Goal: Find specific page/section: Find specific page/section

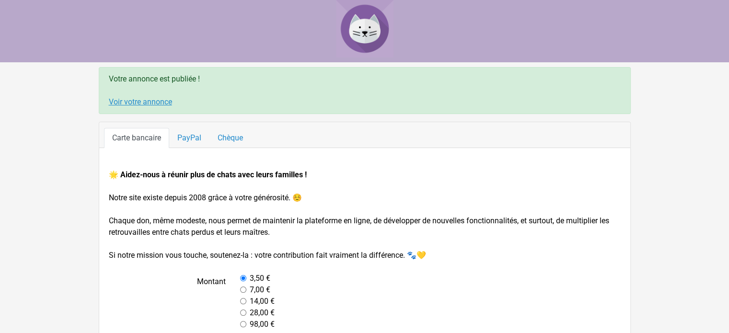
click at [150, 105] on link "Voir votre annonce" at bounding box center [140, 101] width 63 height 9
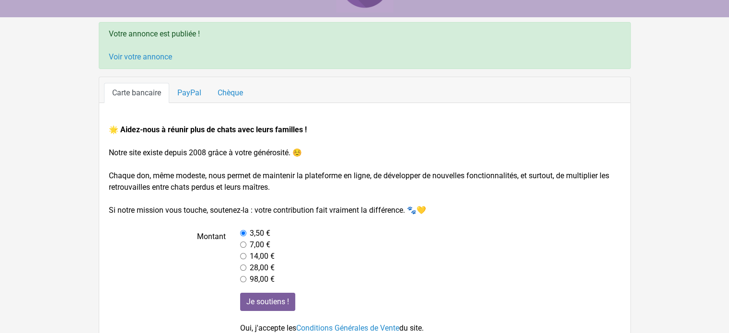
scroll to position [101, 0]
